Goal: Task Accomplishment & Management: Use online tool/utility

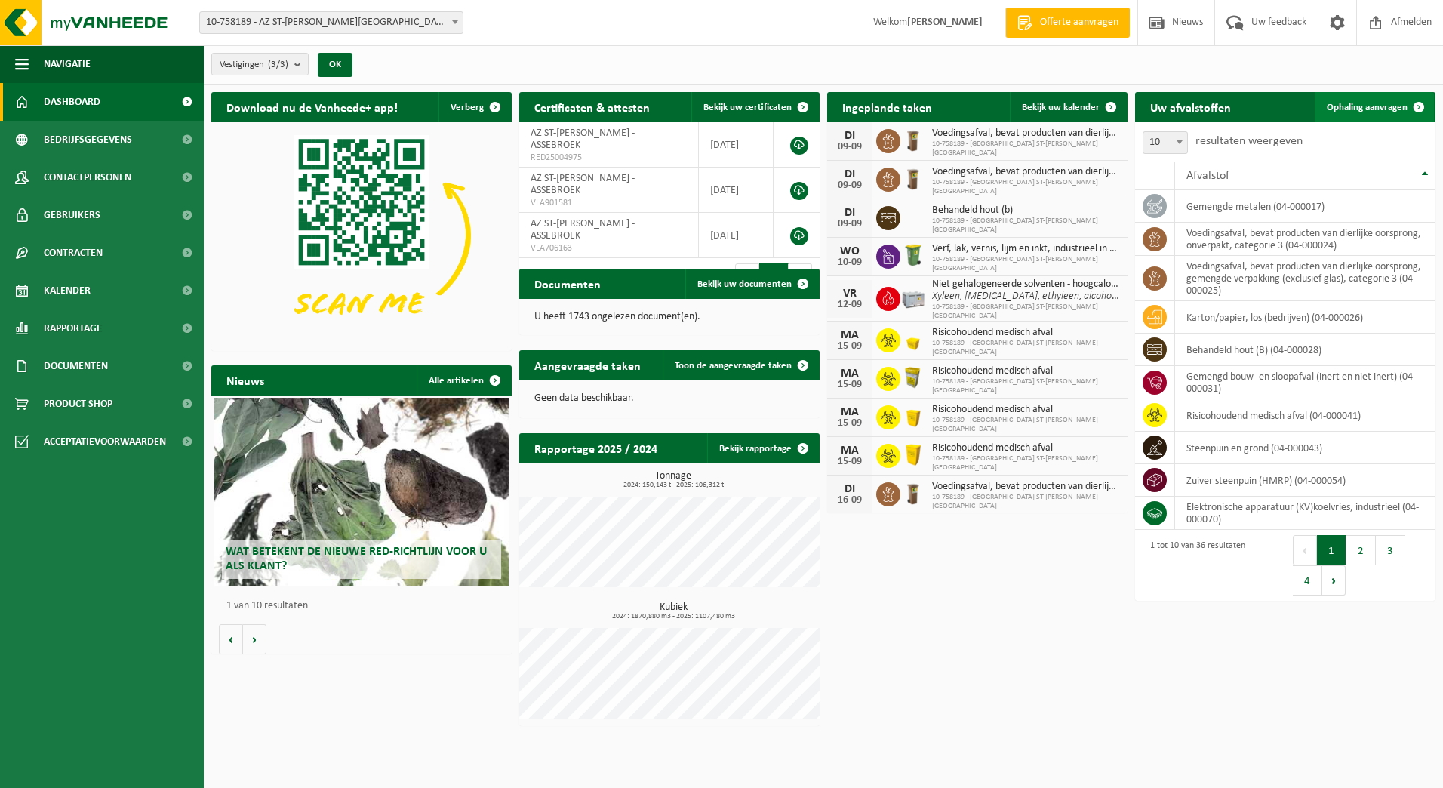
click at [1387, 110] on span "Ophaling aanvragen" at bounding box center [1367, 108] width 81 height 10
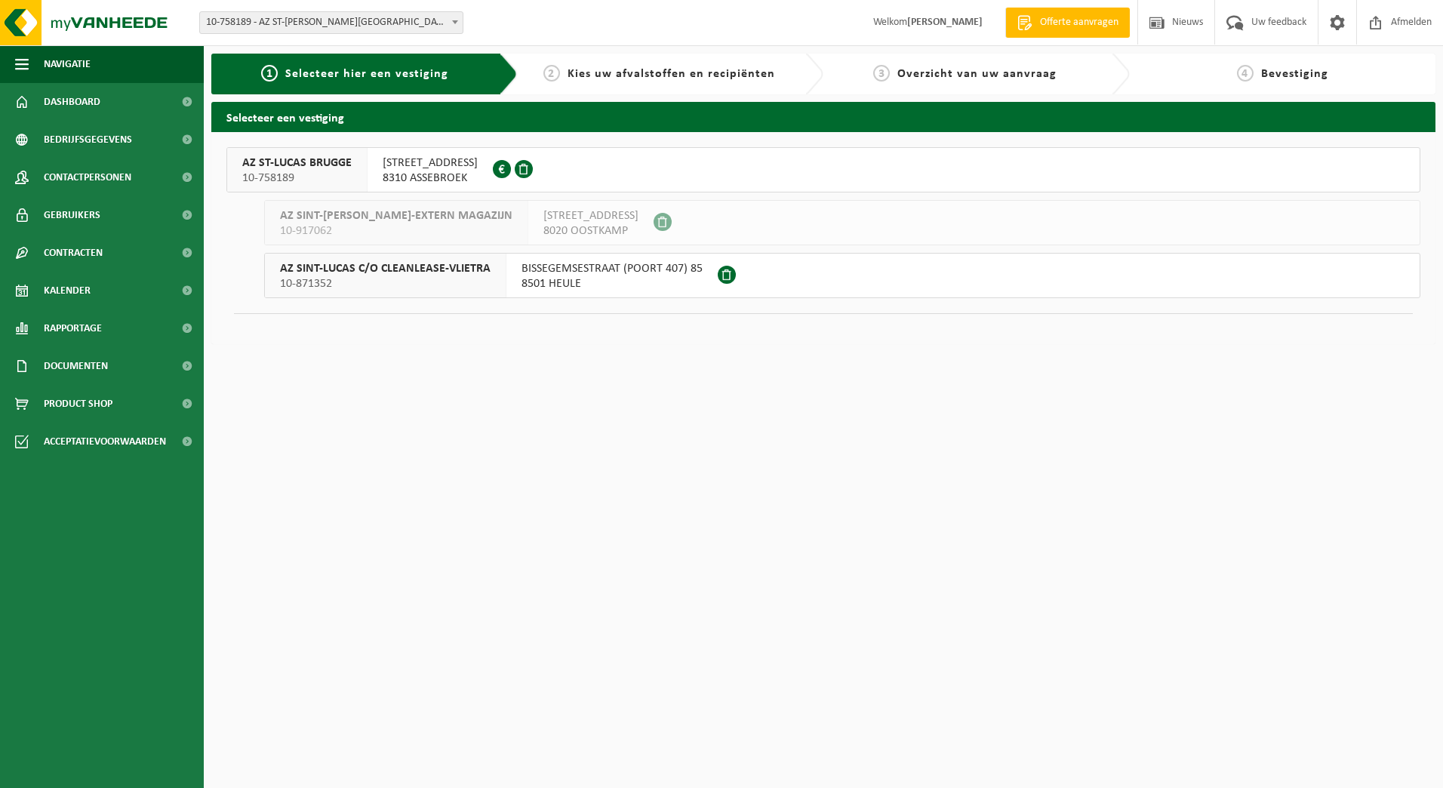
click at [432, 164] on span "ST LUCASLAAN 29" at bounding box center [430, 162] width 95 height 15
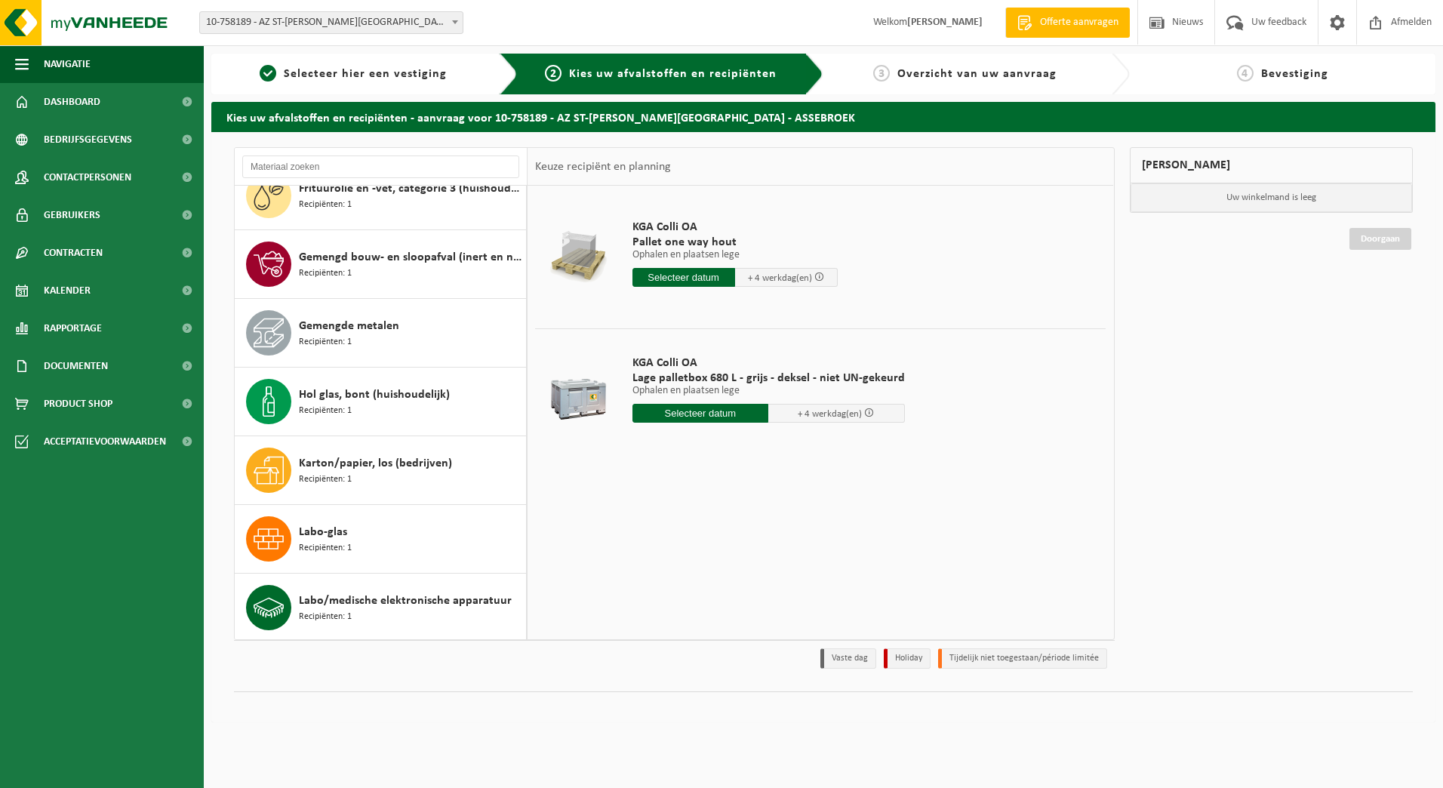
scroll to position [604, 0]
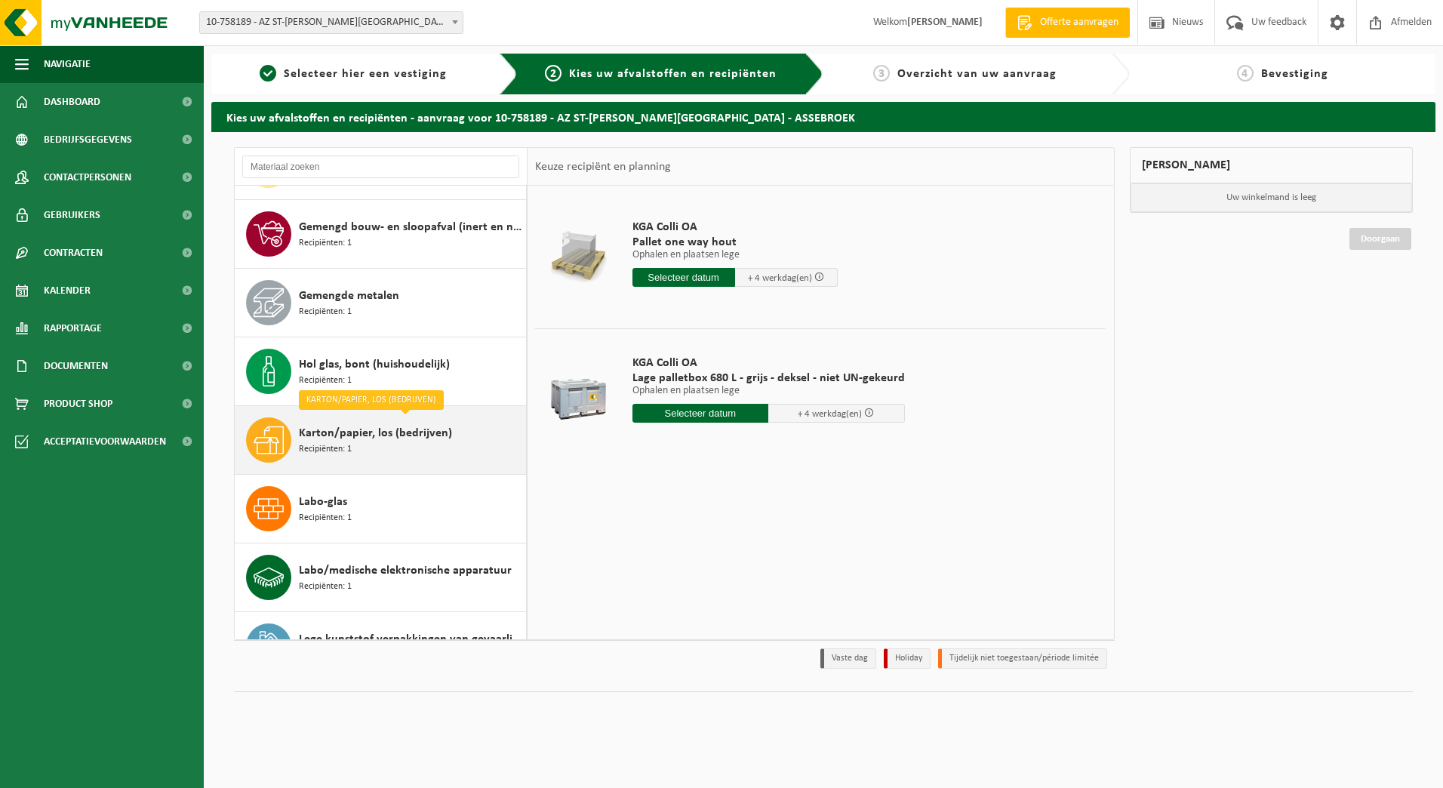
click at [376, 443] on div "Karton/papier, los (bedrijven) Recipiënten: 1" at bounding box center [410, 439] width 223 height 45
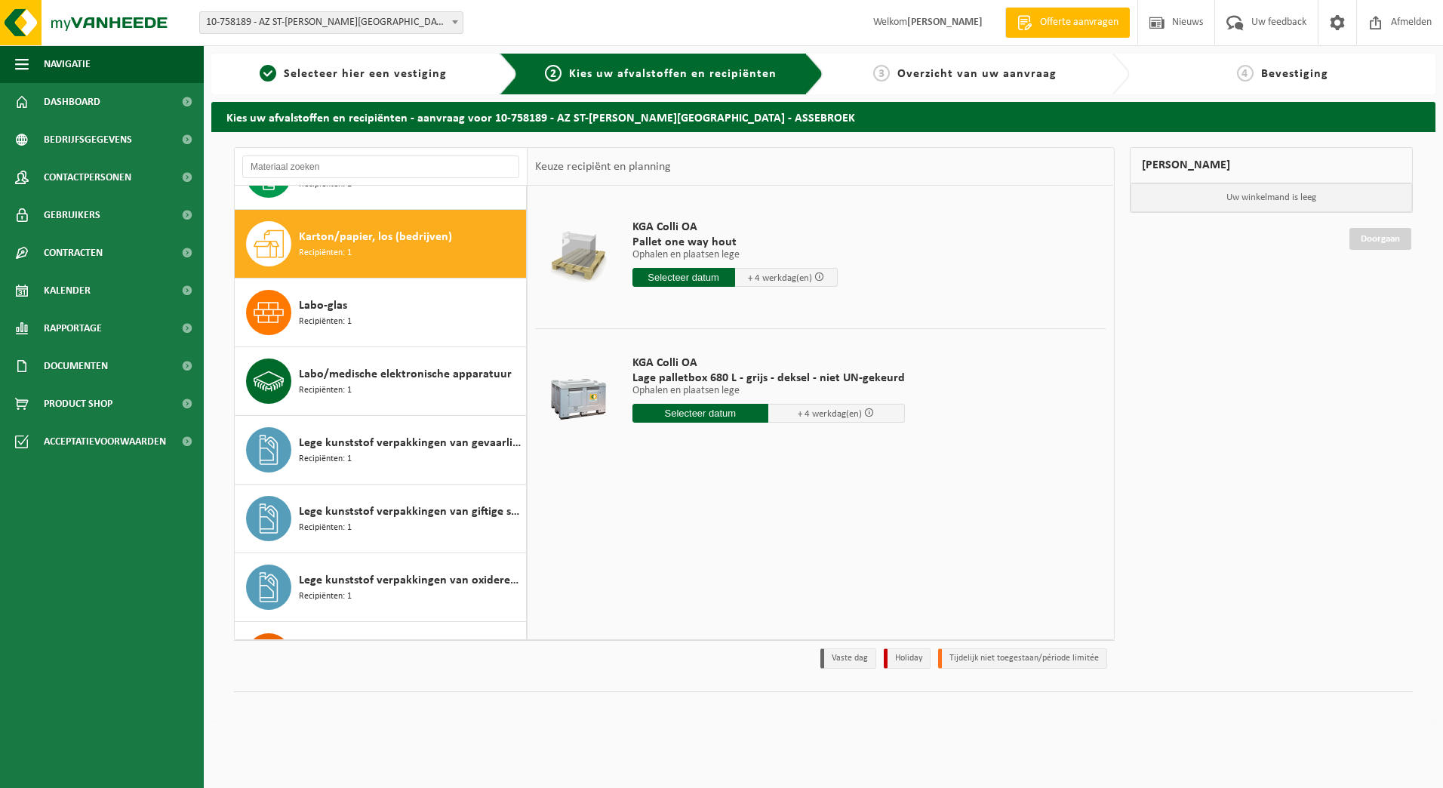
scroll to position [824, 0]
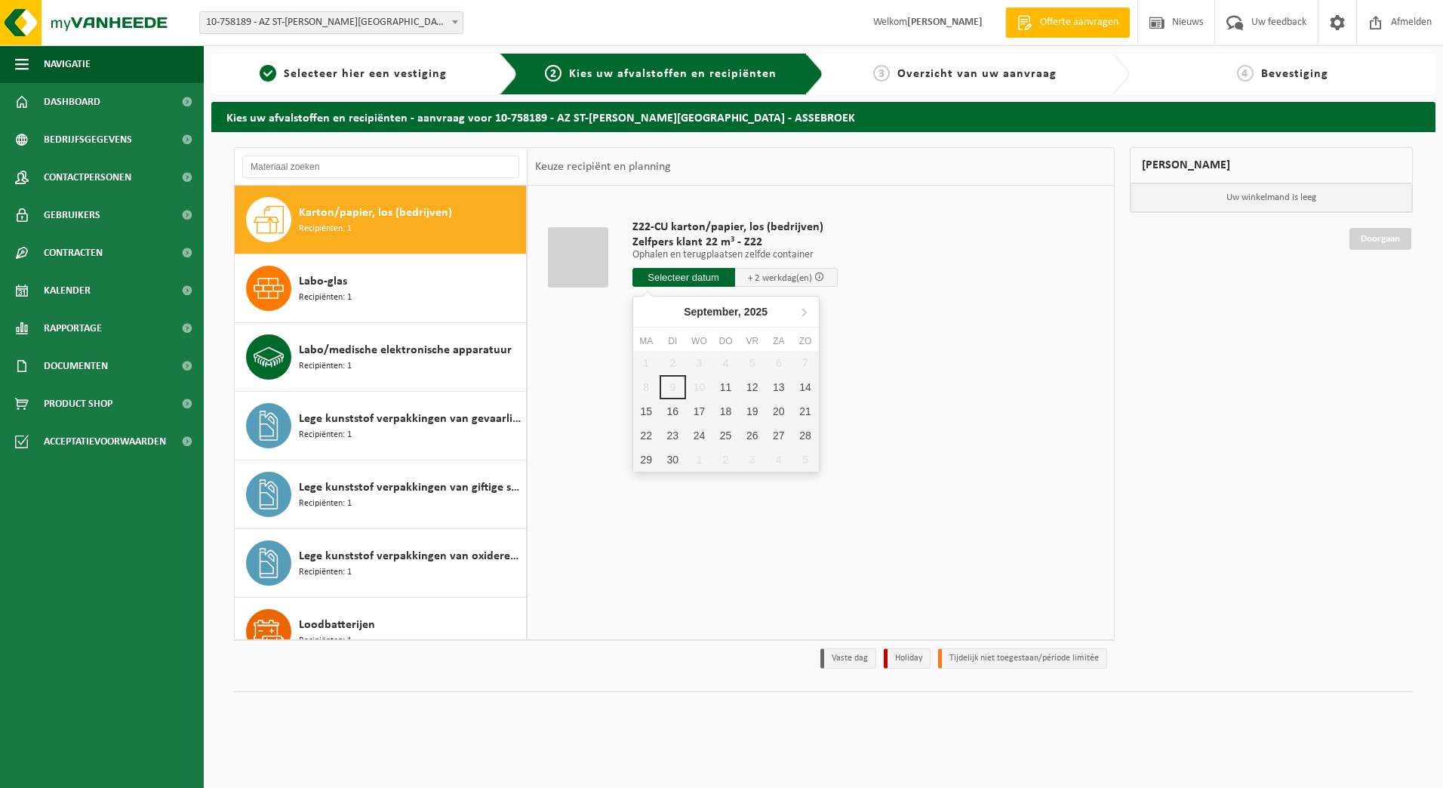
click at [683, 281] on input "text" at bounding box center [683, 277] width 103 height 19
click at [753, 388] on div "12" at bounding box center [752, 387] width 26 height 24
type input "Van [DATE]"
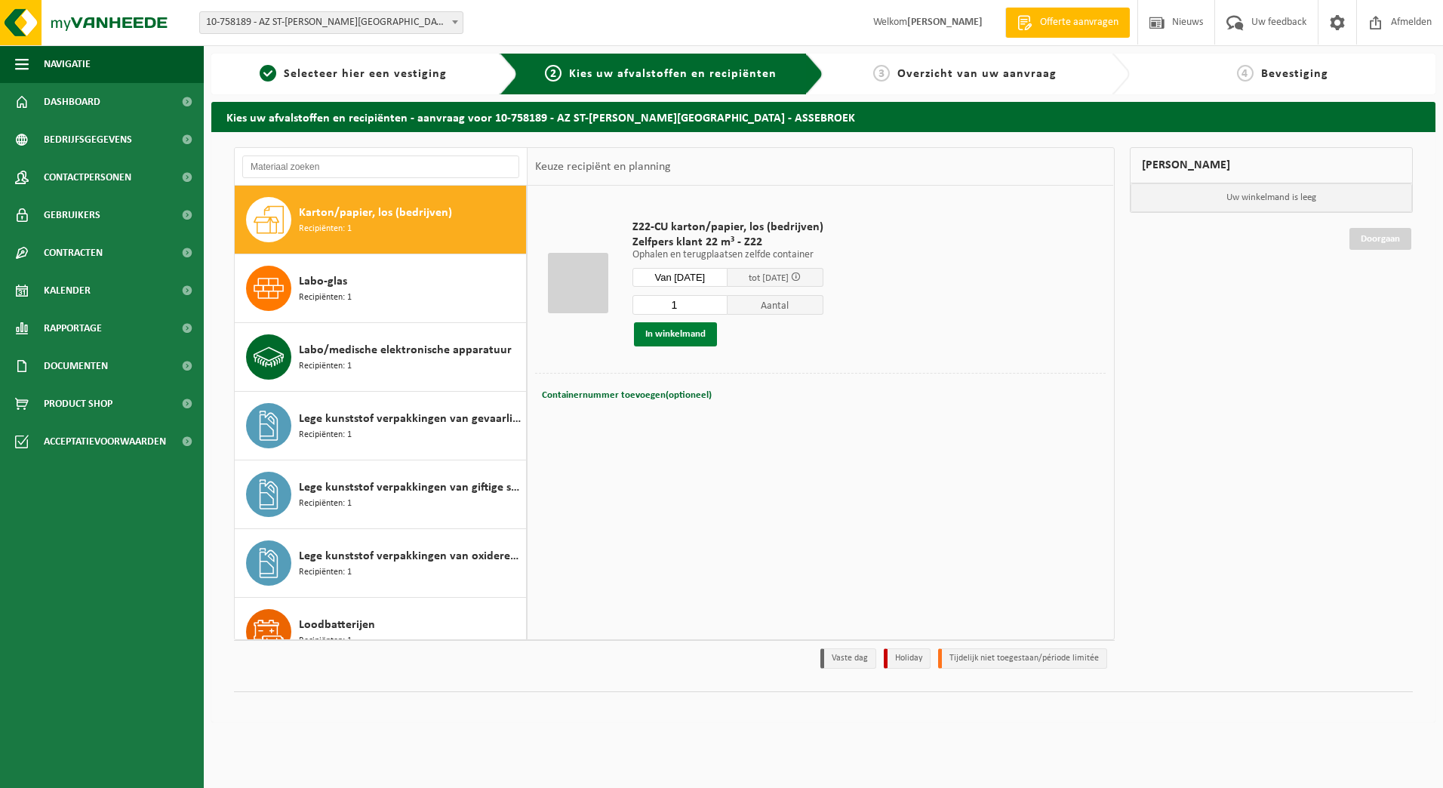
click at [703, 336] on button "In winkelmand" at bounding box center [675, 334] width 83 height 24
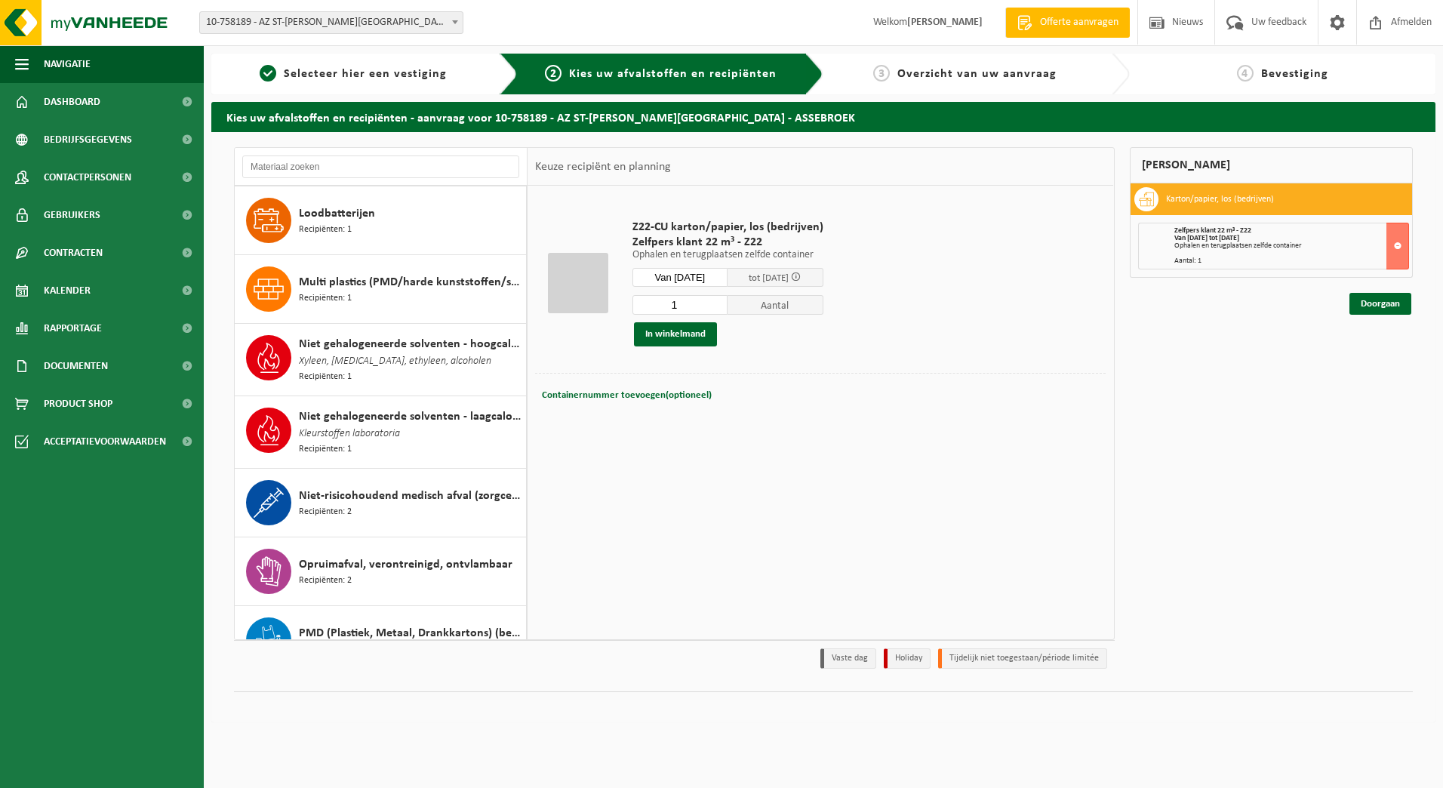
scroll to position [1277, 0]
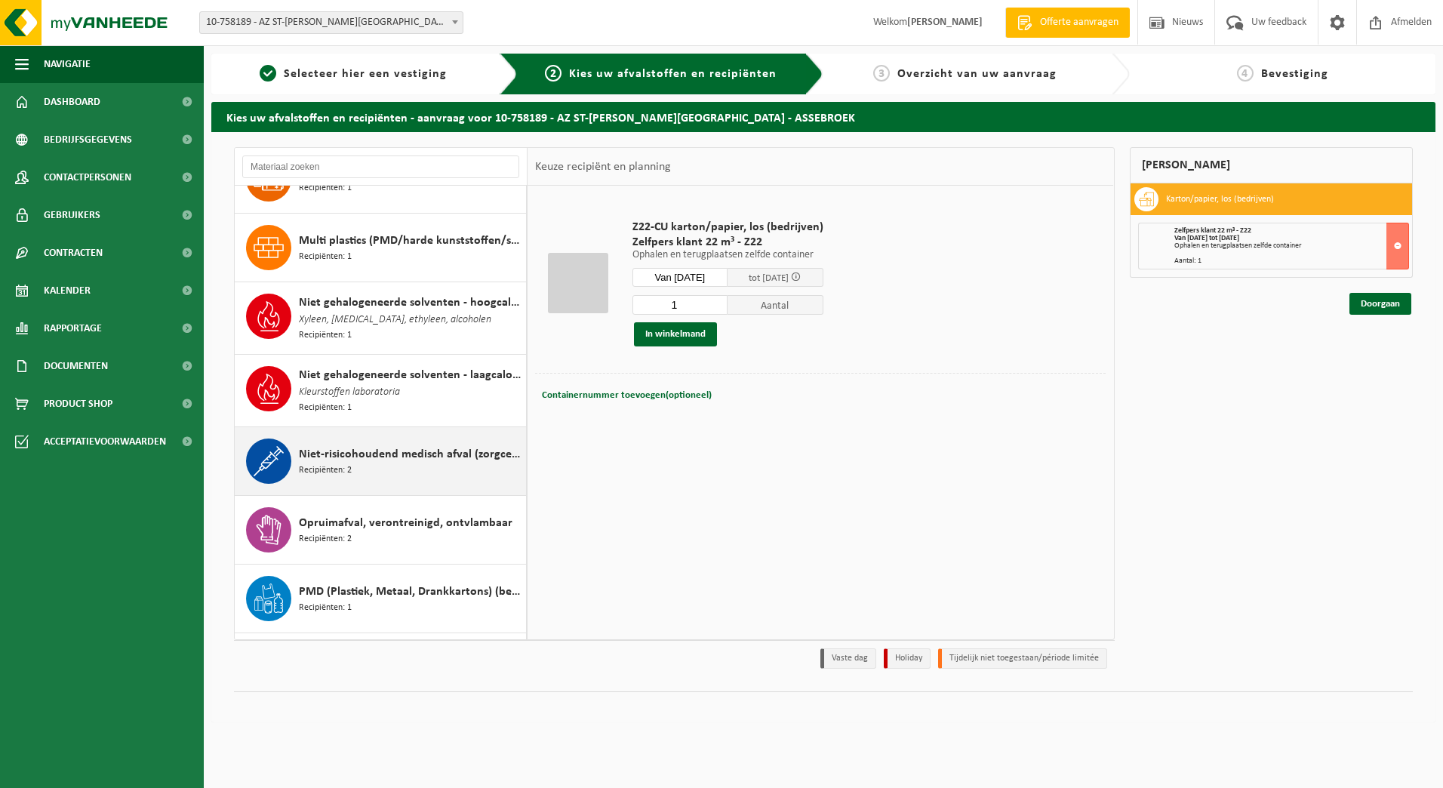
click at [337, 463] on span "Recipiënten: 2" at bounding box center [325, 470] width 53 height 14
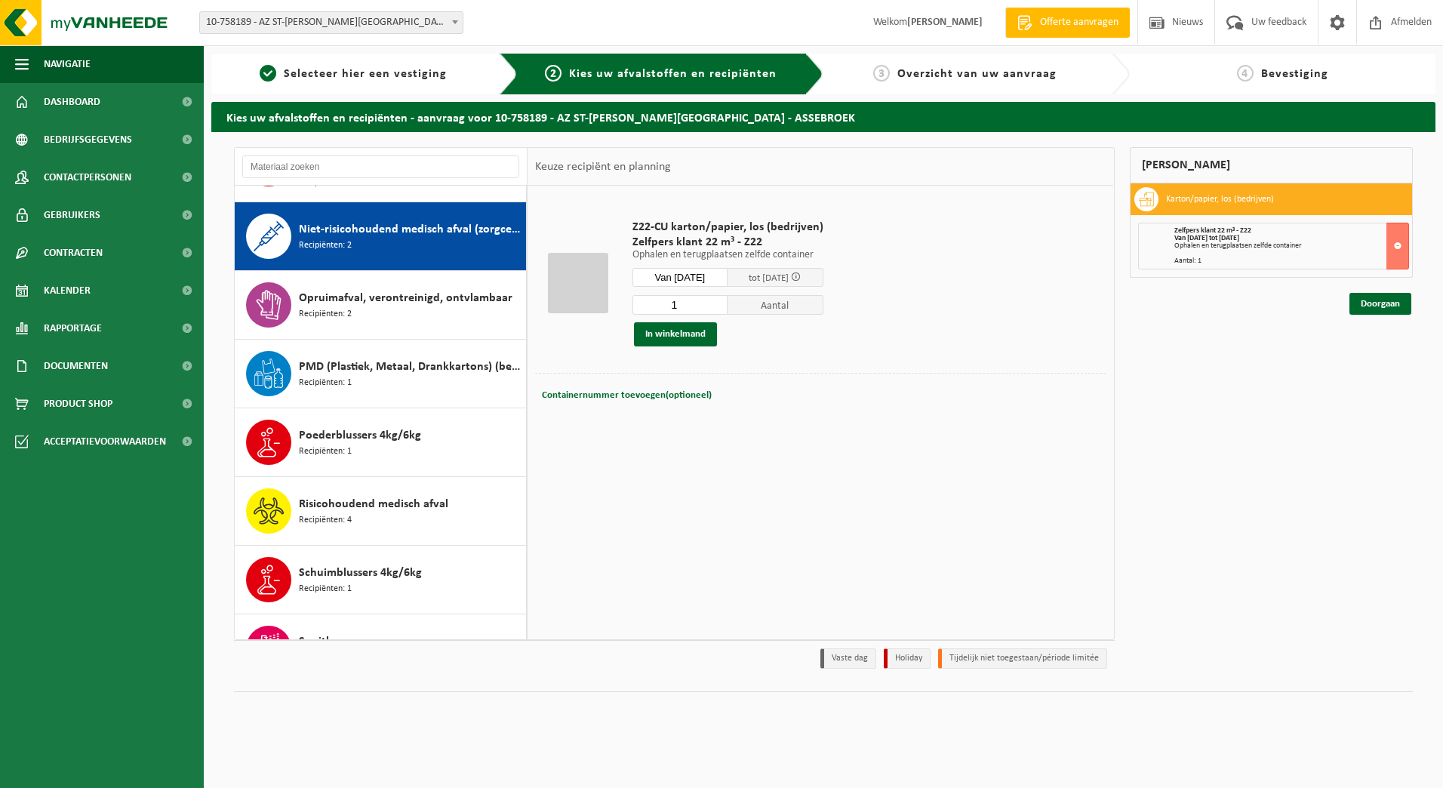
scroll to position [1514, 0]
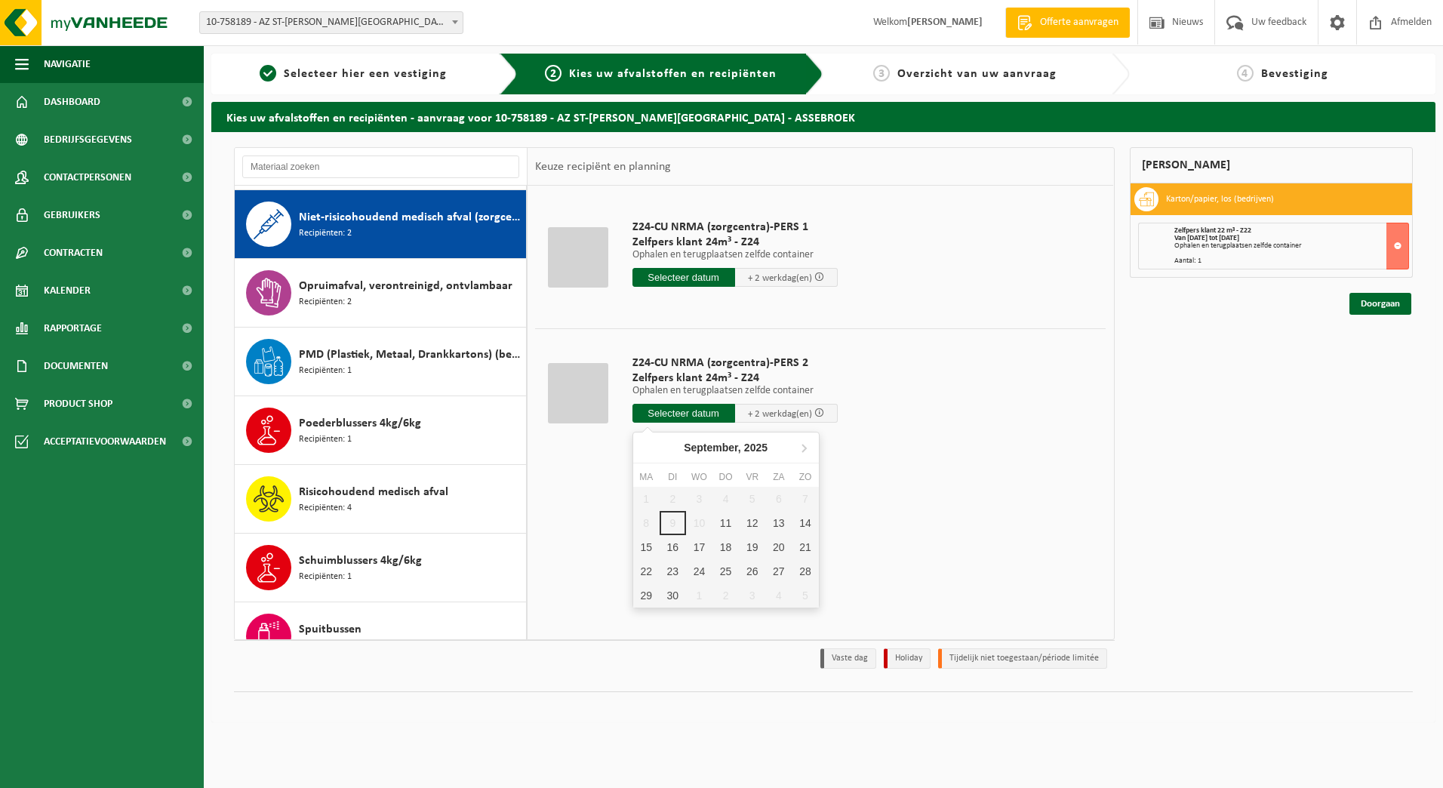
click at [681, 417] on input "text" at bounding box center [683, 413] width 103 height 19
click at [647, 546] on div "15" at bounding box center [646, 547] width 26 height 24
type input "Van [DATE]"
type input "[DATE]"
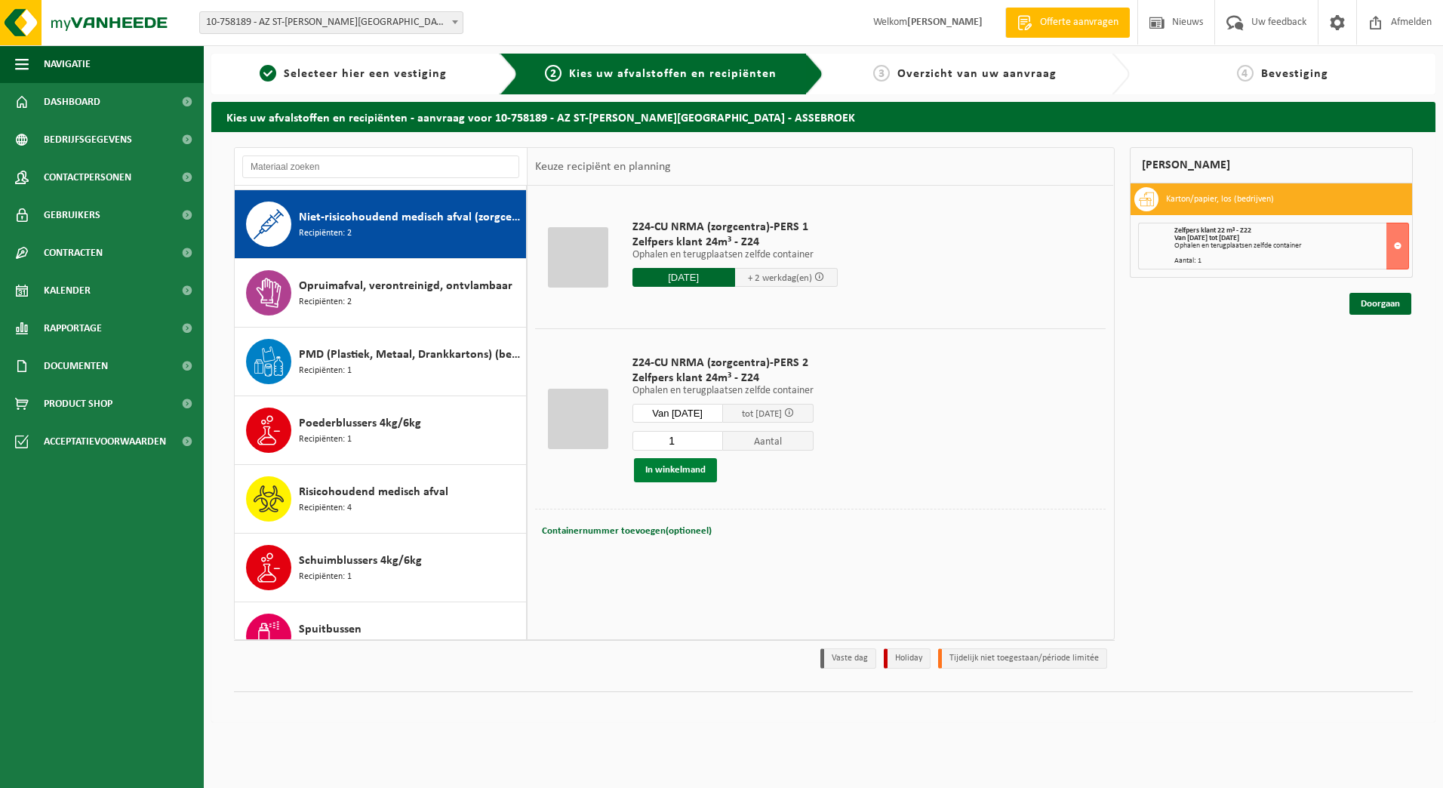
click at [685, 471] on button "In winkelmand" at bounding box center [675, 470] width 83 height 24
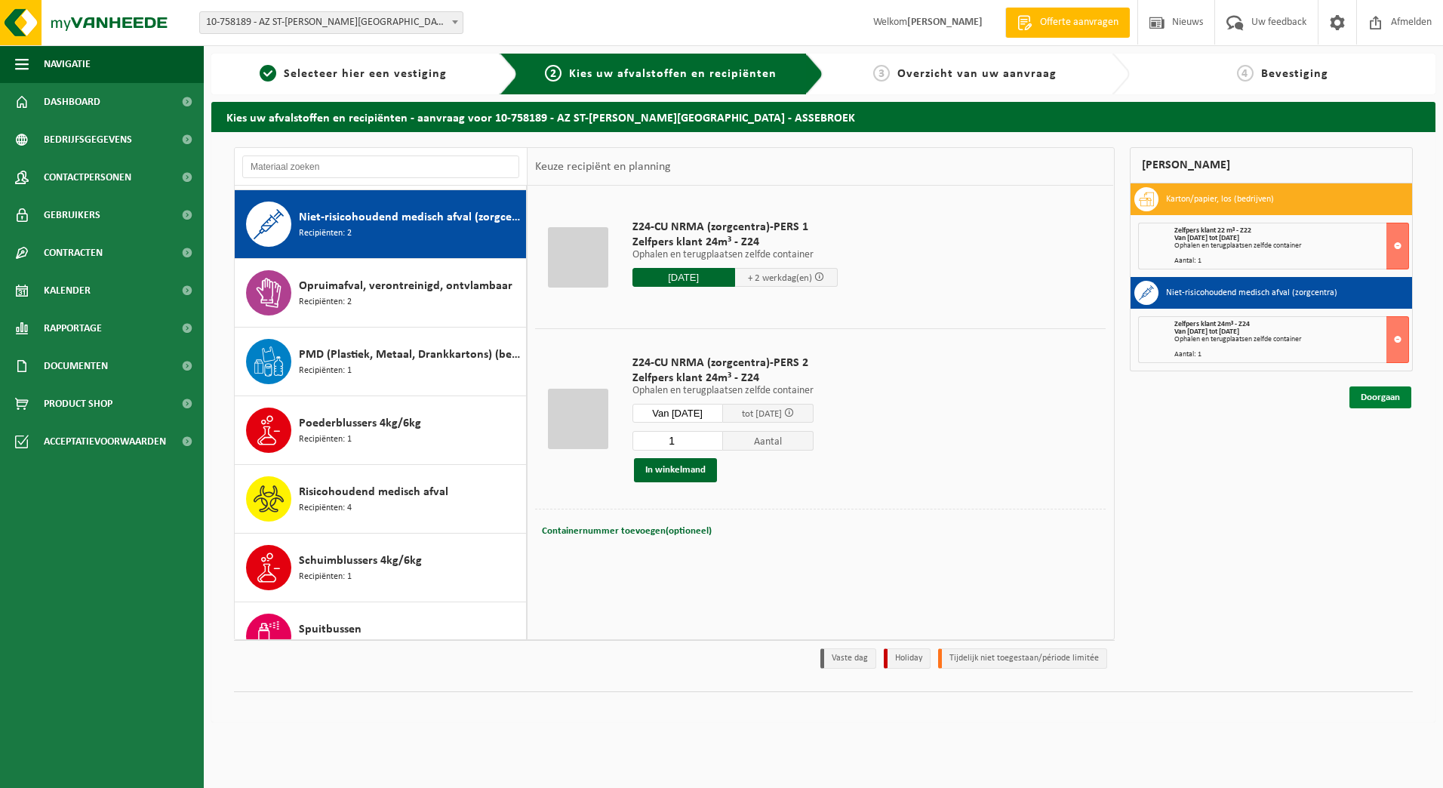
click at [1374, 401] on link "Doorgaan" at bounding box center [1380, 397] width 62 height 22
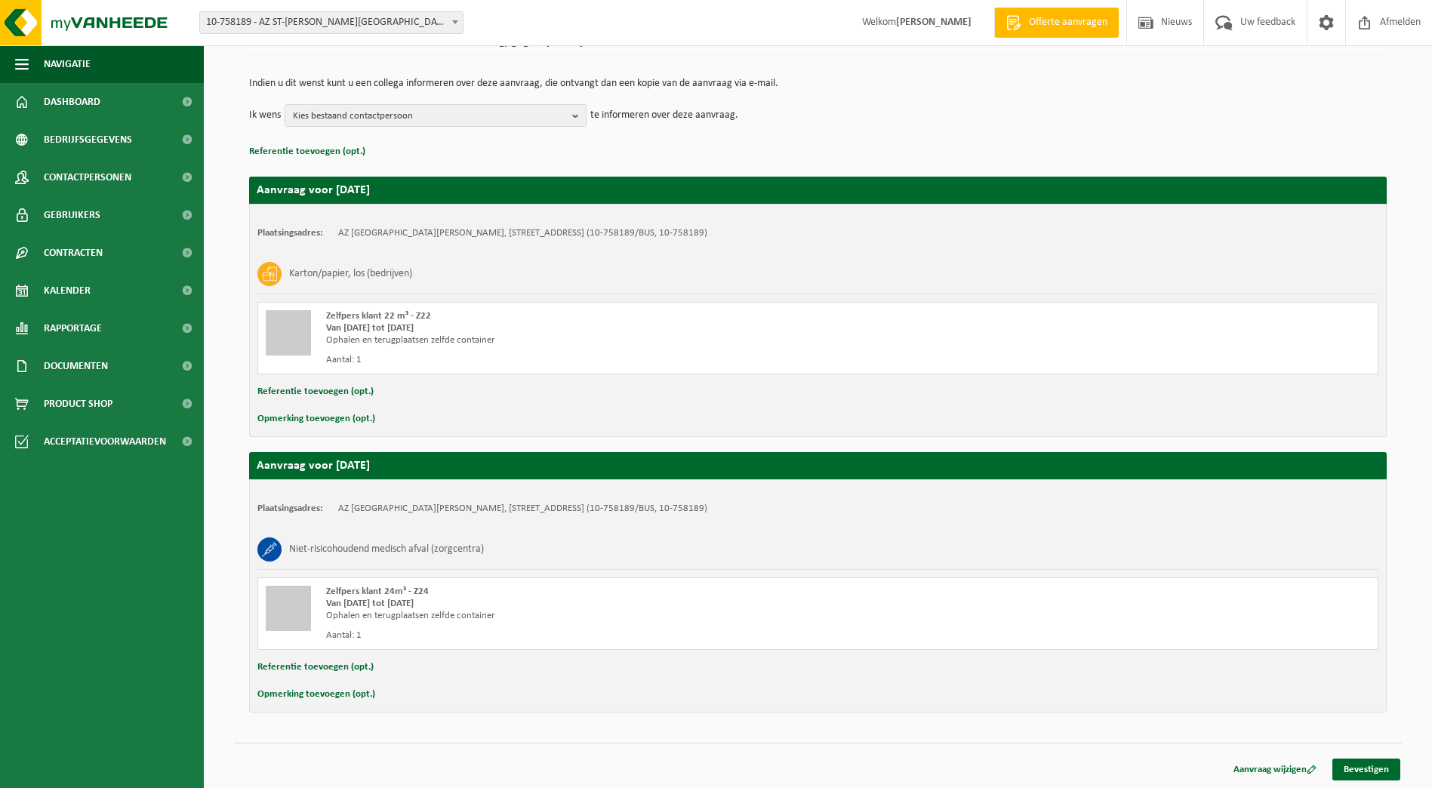
scroll to position [135, 0]
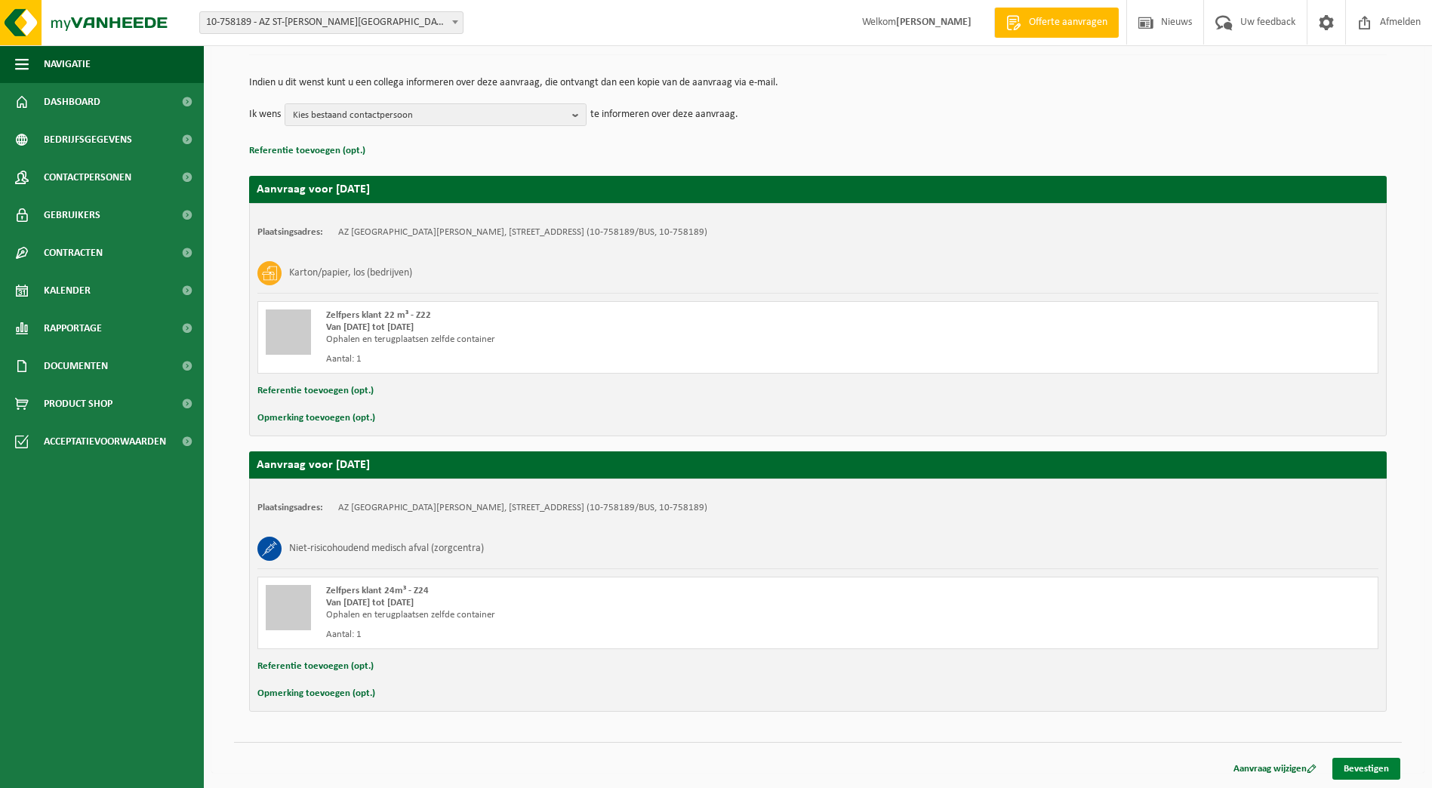
click at [1367, 766] on link "Bevestigen" at bounding box center [1366, 769] width 68 height 22
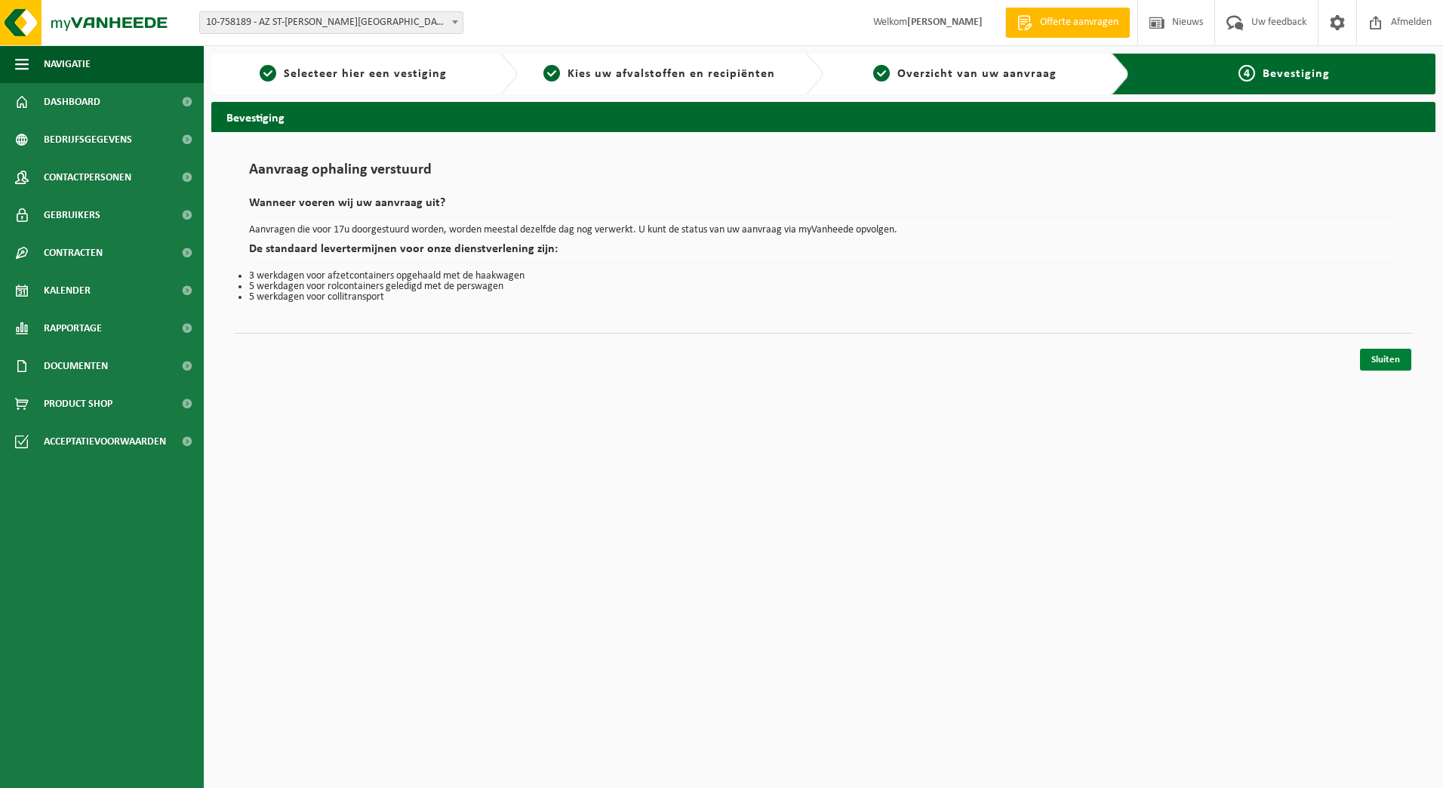
click at [1377, 362] on link "Sluiten" at bounding box center [1385, 360] width 51 height 22
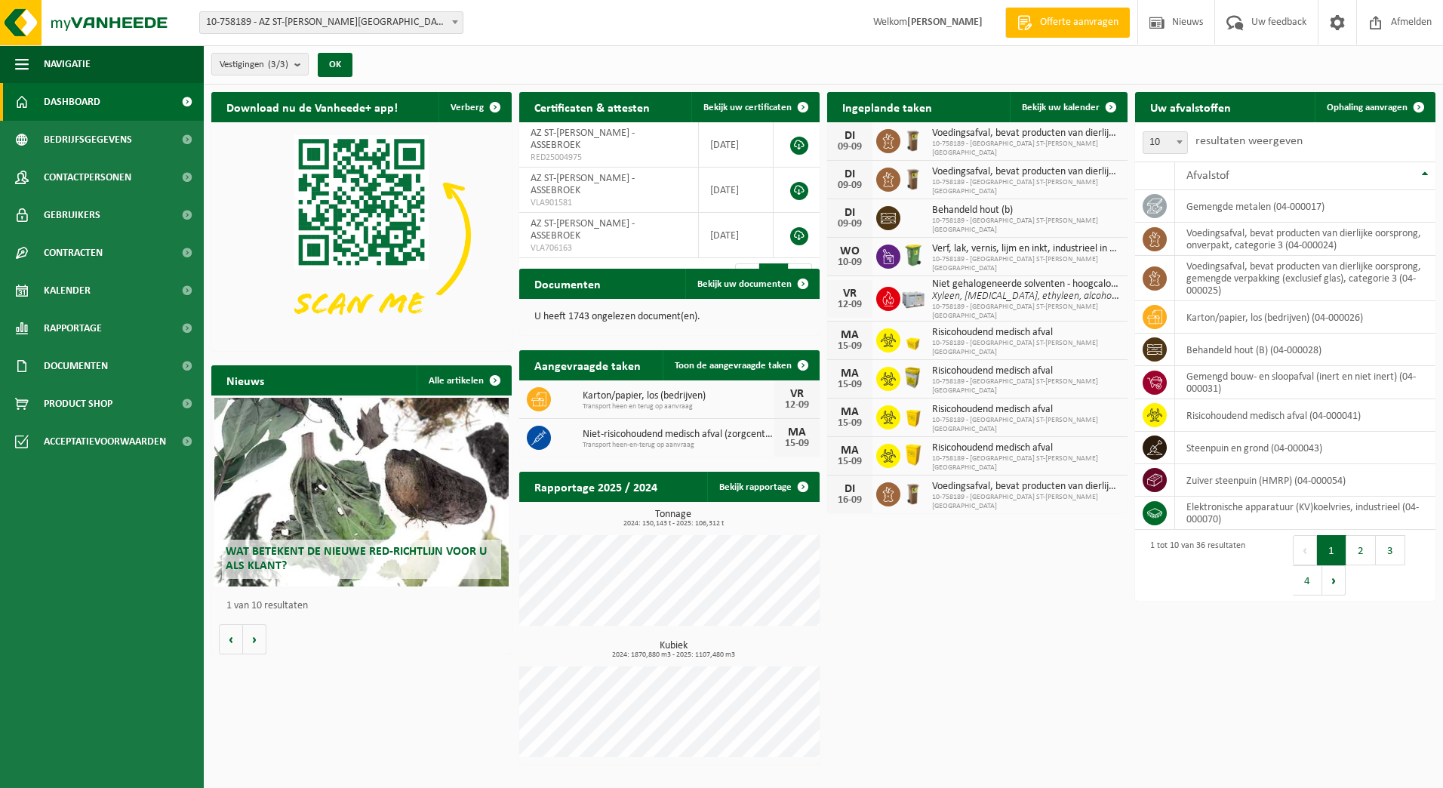
click at [741, 16] on div "Vestiging: 10-758189 - AZ ST-LUCAS BRUGGE - ASSEBROEK 10-917062 - AZ SINT-LUCAS…" at bounding box center [721, 23] width 1443 height 46
click at [1393, 29] on span "Afmelden" at bounding box center [1411, 22] width 48 height 45
